Goal: Find specific page/section: Find specific page/section

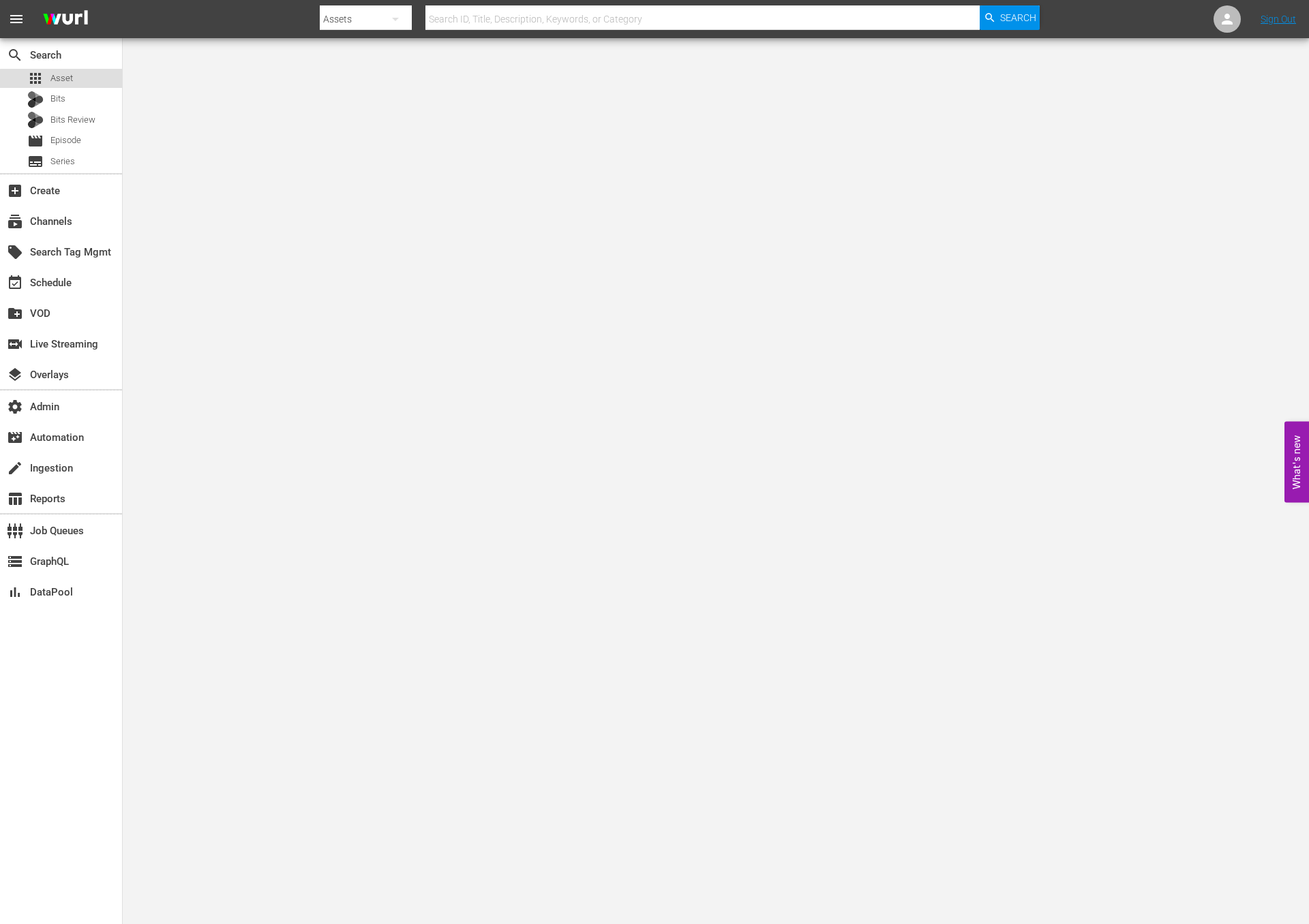
click at [80, 81] on div "apps Asset" at bounding box center [61, 78] width 122 height 19
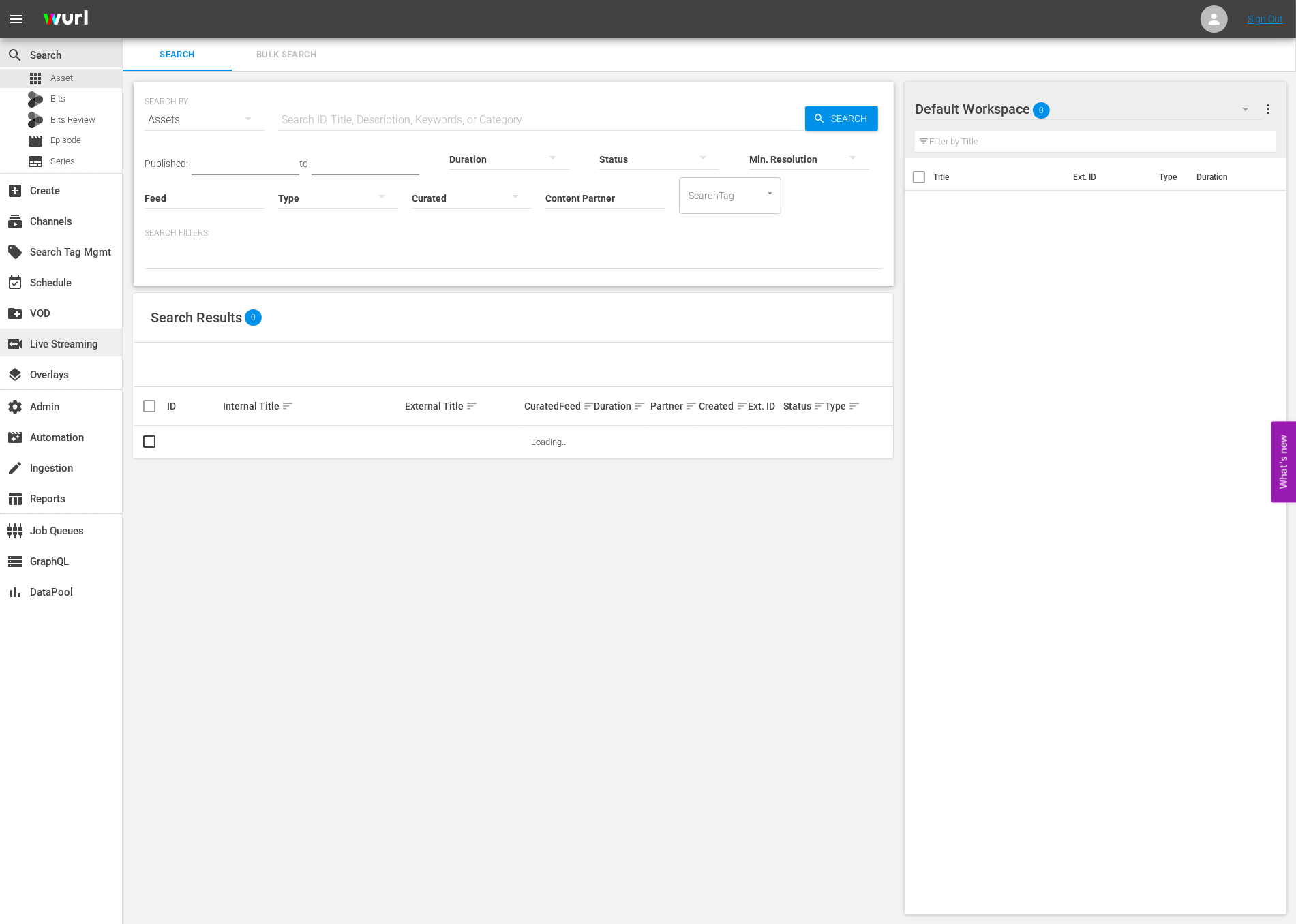
click at [77, 342] on div "switch_video Live Streaming" at bounding box center [38, 342] width 77 height 12
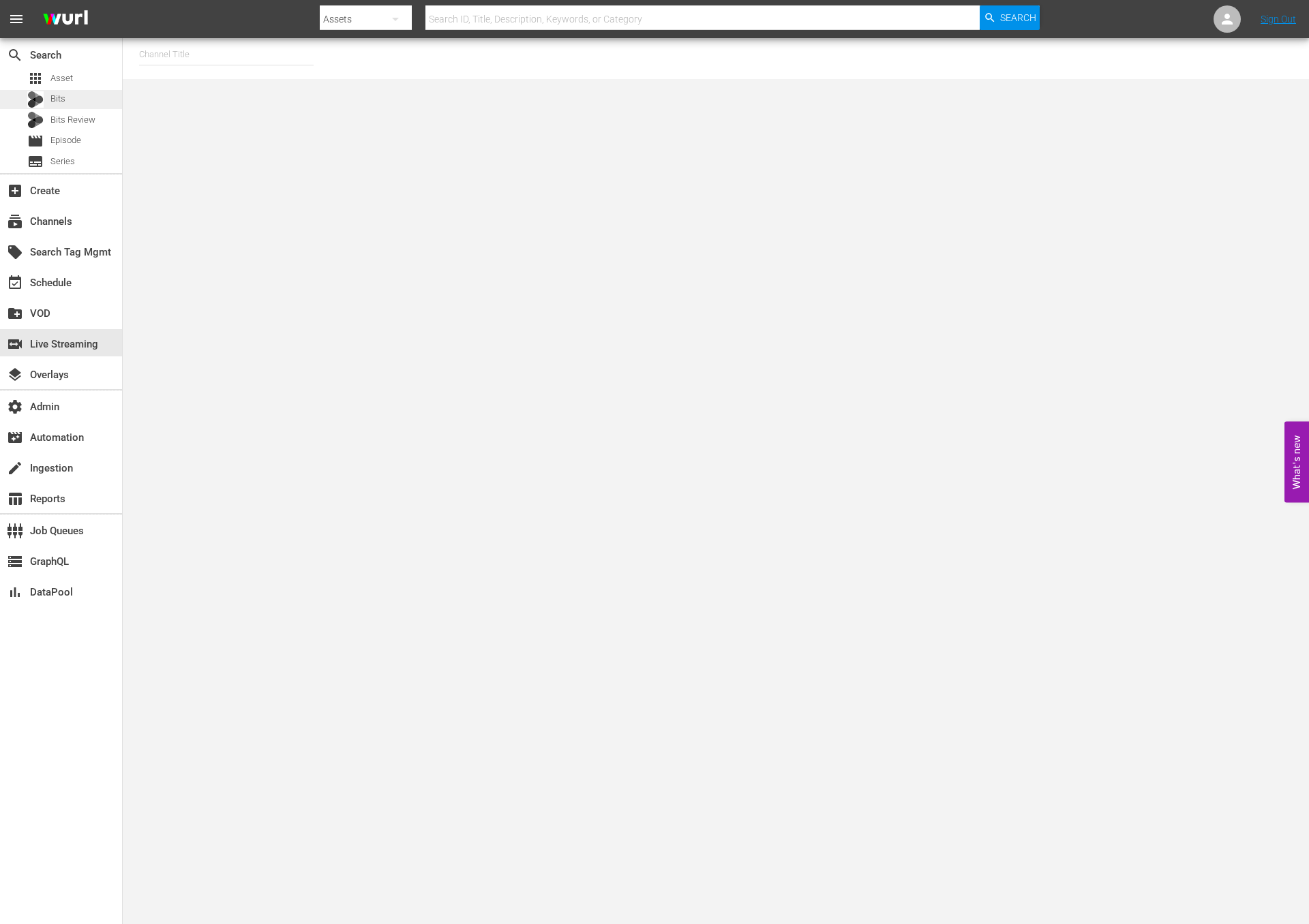
click at [89, 90] on div "Bits" at bounding box center [61, 100] width 122 height 19
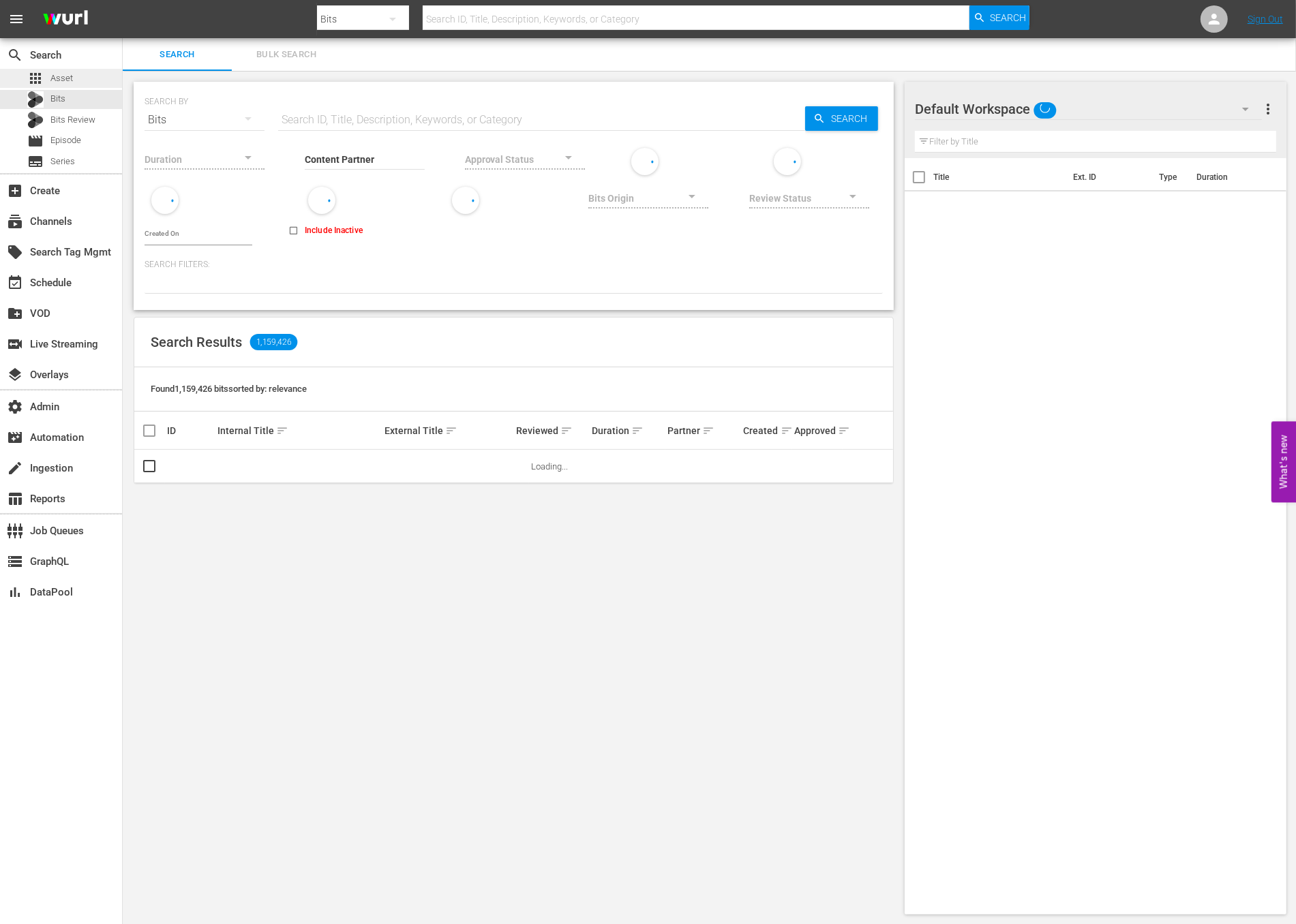
click at [90, 77] on div "apps Asset" at bounding box center [61, 78] width 122 height 19
